Goal: Register for event/course

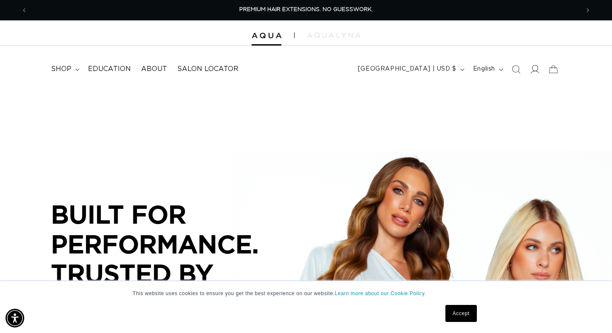
scroll to position [0, 552]
click at [538, 71] on icon at bounding box center [535, 69] width 9 height 9
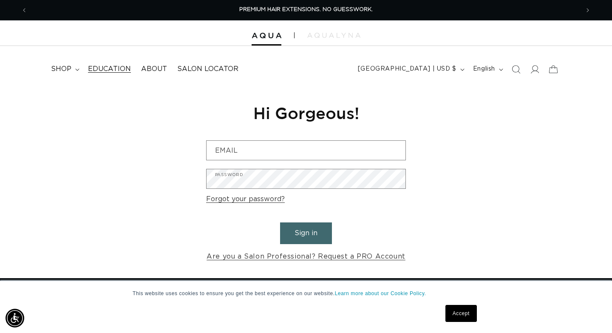
click at [103, 68] on span "Education" at bounding box center [109, 69] width 43 height 9
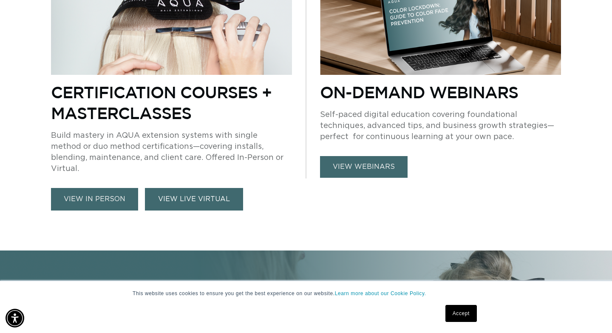
click at [215, 188] on link "VIEW LIVE VIRTUAL" at bounding box center [194, 199] width 98 height 23
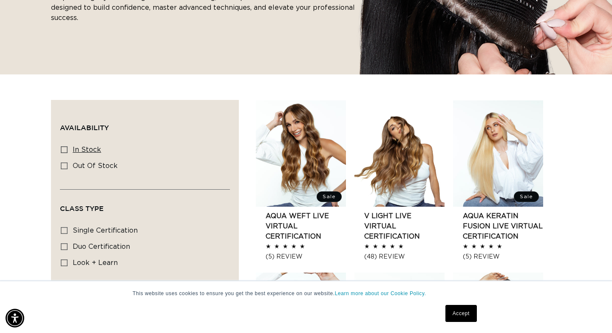
scroll to position [0, 552]
click at [65, 151] on icon at bounding box center [64, 149] width 7 height 7
click at [65, 151] on input "In stock In stock (9 products)" at bounding box center [64, 149] width 7 height 7
checkbox input "true"
click at [161, 135] on summary "Availability (0)" at bounding box center [145, 124] width 170 height 31
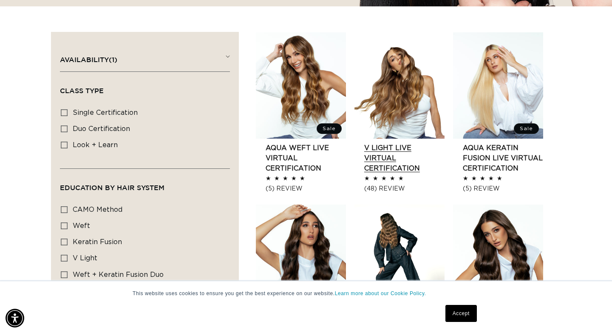
scroll to position [0, 552]
click at [397, 143] on link "V Light Live Virtual Certification" at bounding box center [404, 158] width 80 height 31
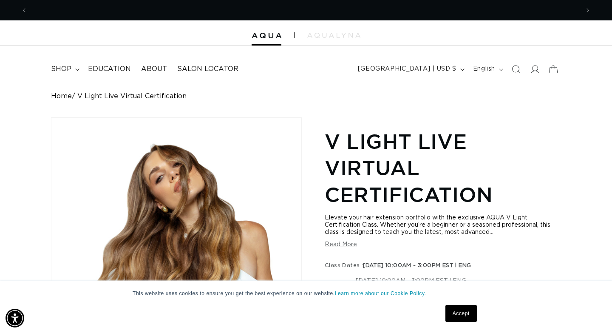
scroll to position [0, 552]
